Goal: Information Seeking & Learning: Check status

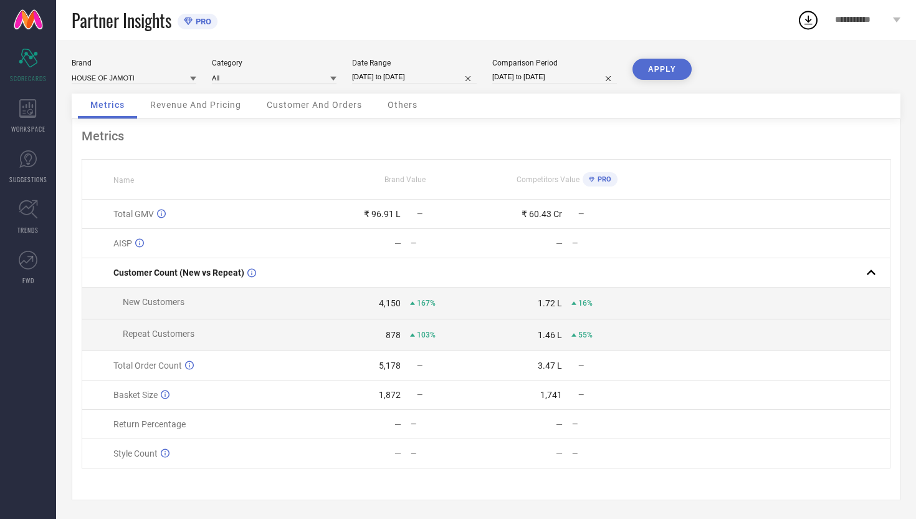
click at [183, 111] on div "Revenue And Pricing" at bounding box center [196, 105] width 116 height 25
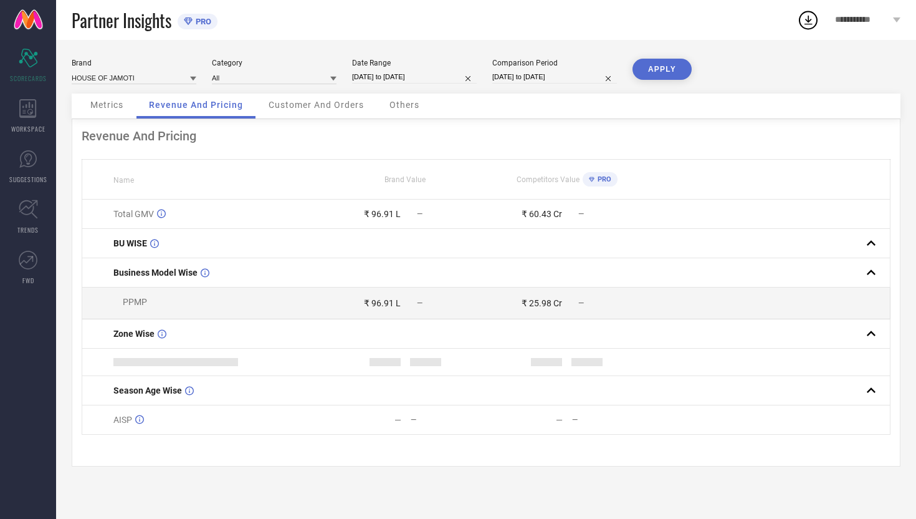
click at [315, 107] on span "Customer And Orders" at bounding box center [316, 105] width 95 height 10
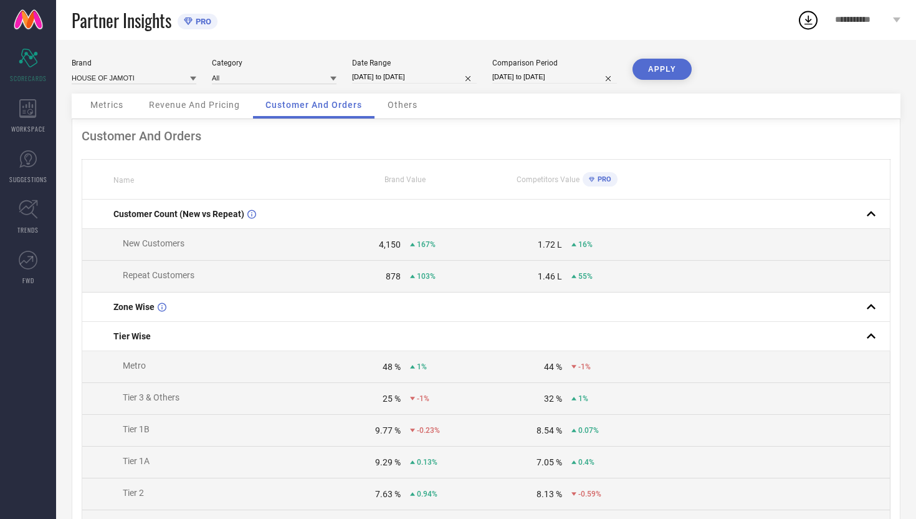
click at [396, 108] on span "Others" at bounding box center [403, 105] width 30 height 10
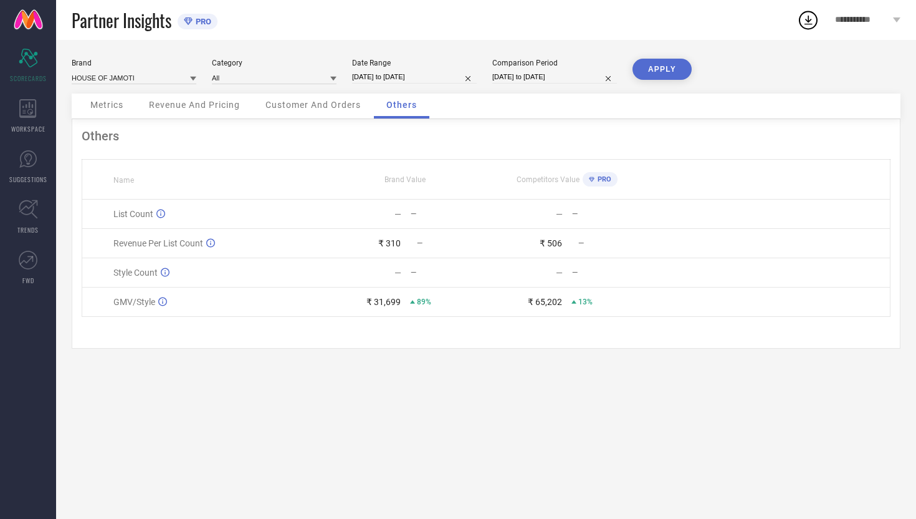
click at [136, 102] on div "Metrics" at bounding box center [107, 105] width 58 height 25
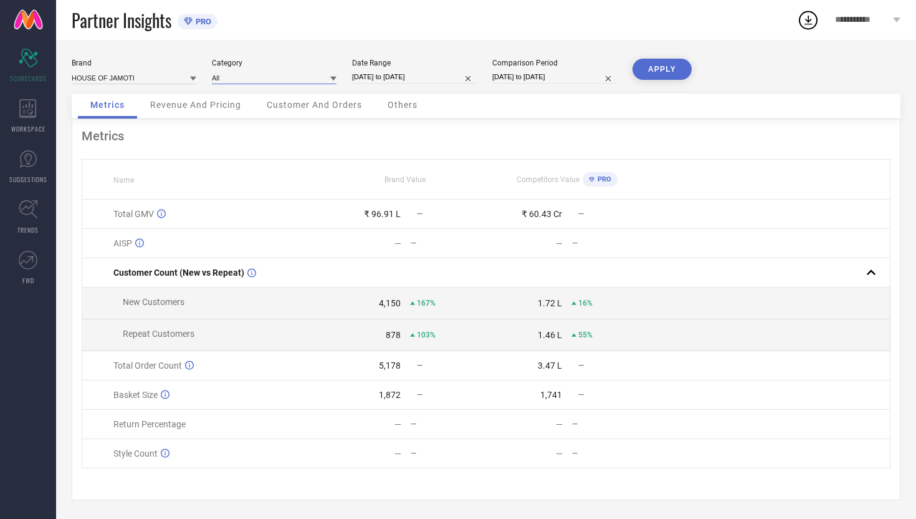
click at [259, 75] on input at bounding box center [274, 77] width 125 height 13
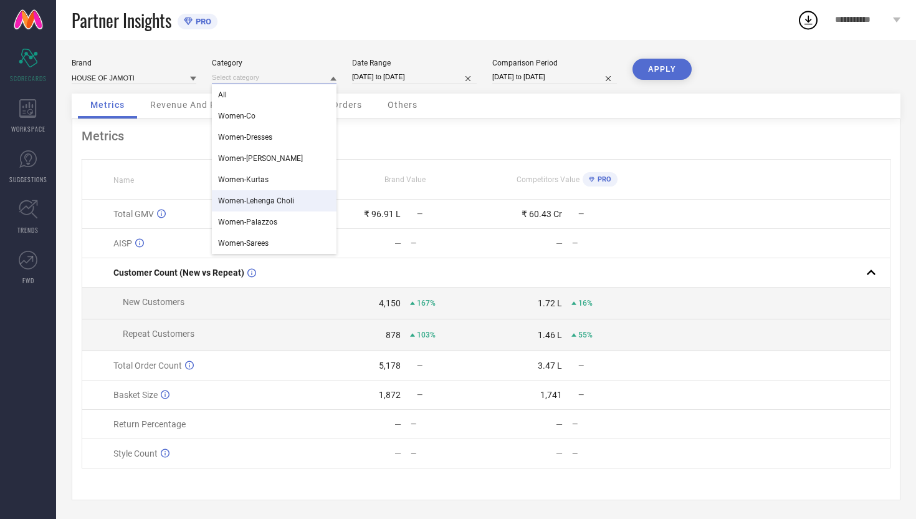
scroll to position [3, 0]
click at [239, 196] on span "Women-Lehenga Choli" at bounding box center [256, 200] width 76 height 9
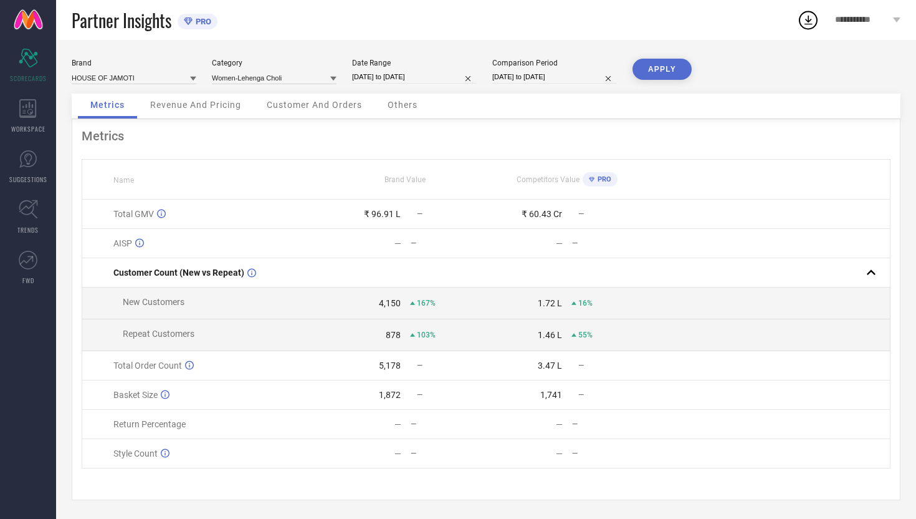
click at [649, 65] on button "APPLY" at bounding box center [662, 69] width 59 height 21
click at [216, 108] on div "Revenue And Pricing" at bounding box center [196, 105] width 116 height 25
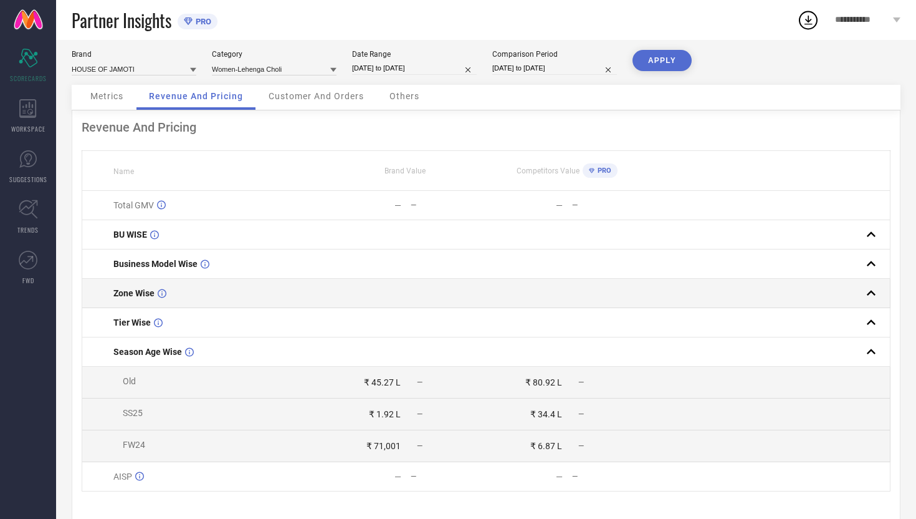
scroll to position [0, 0]
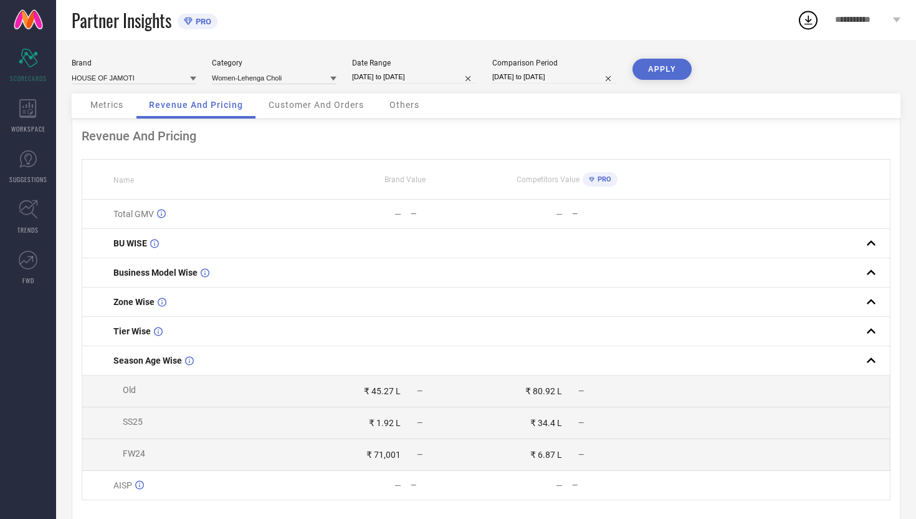
click at [316, 108] on span "Customer And Orders" at bounding box center [316, 105] width 95 height 10
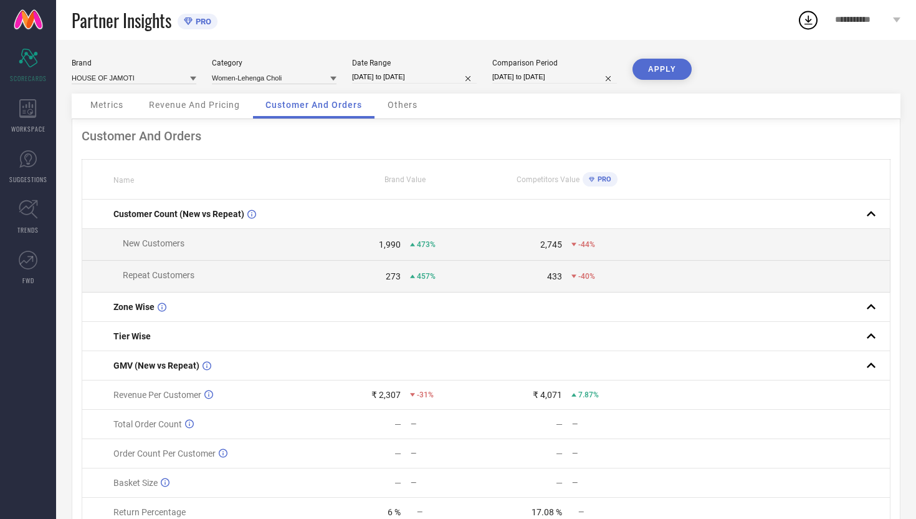
click at [401, 107] on span "Others" at bounding box center [403, 105] width 30 height 10
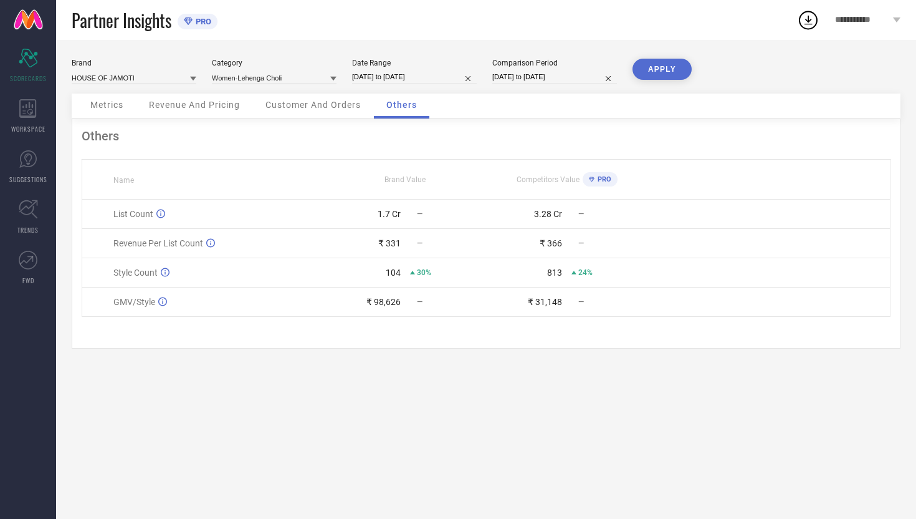
click at [348, 107] on span "Customer And Orders" at bounding box center [313, 105] width 95 height 10
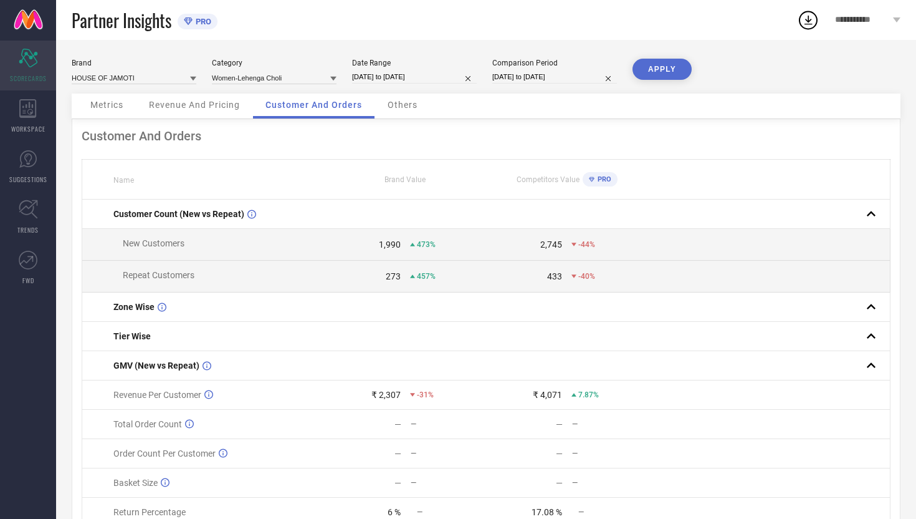
click at [41, 65] on div "Scorecard SCORECARDS" at bounding box center [28, 66] width 56 height 50
click at [98, 100] on span "Metrics" at bounding box center [106, 105] width 33 height 10
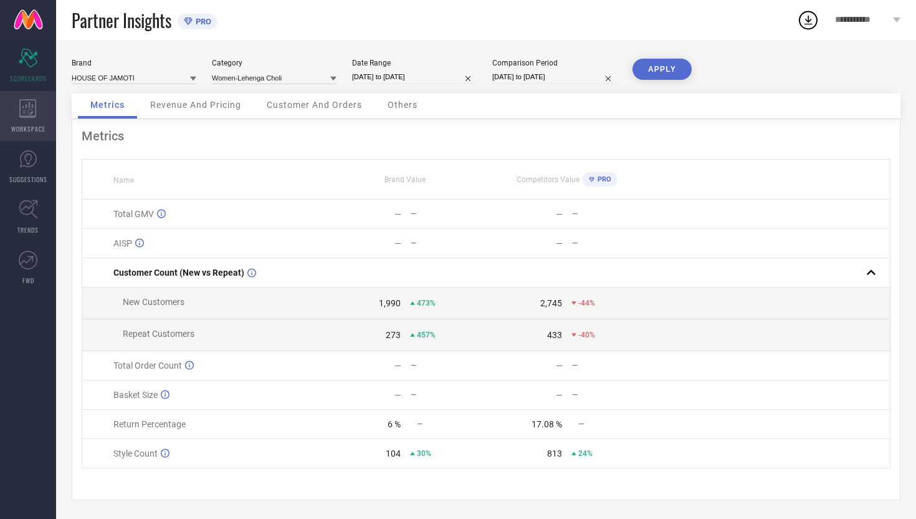
click at [49, 108] on div "WORKSPACE" at bounding box center [28, 116] width 56 height 50
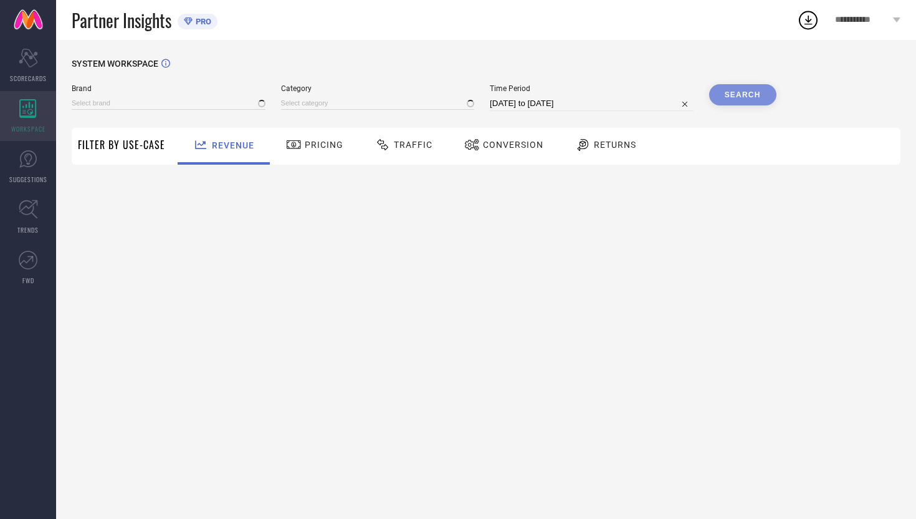
type input "HOUSE OF JAMOTI"
type input "All"
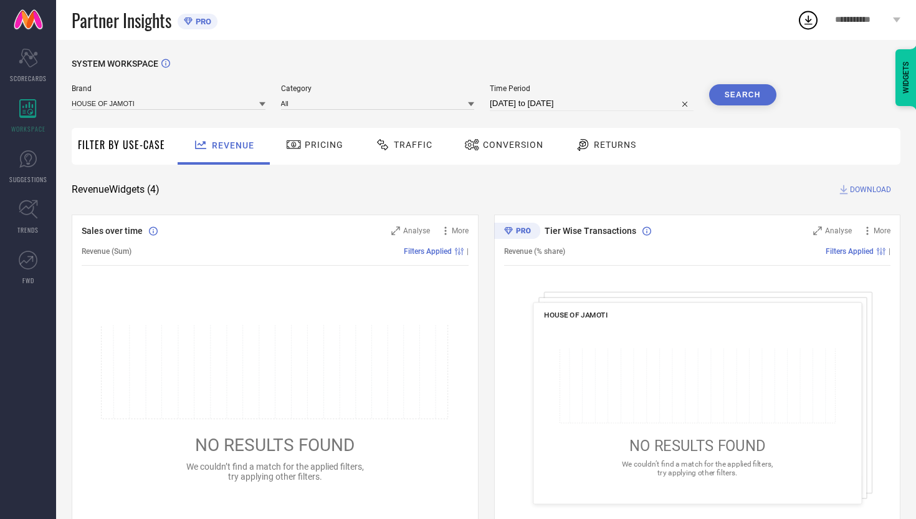
click at [308, 150] on div "Pricing" at bounding box center [315, 144] width 64 height 21
